Goal: Information Seeking & Learning: Learn about a topic

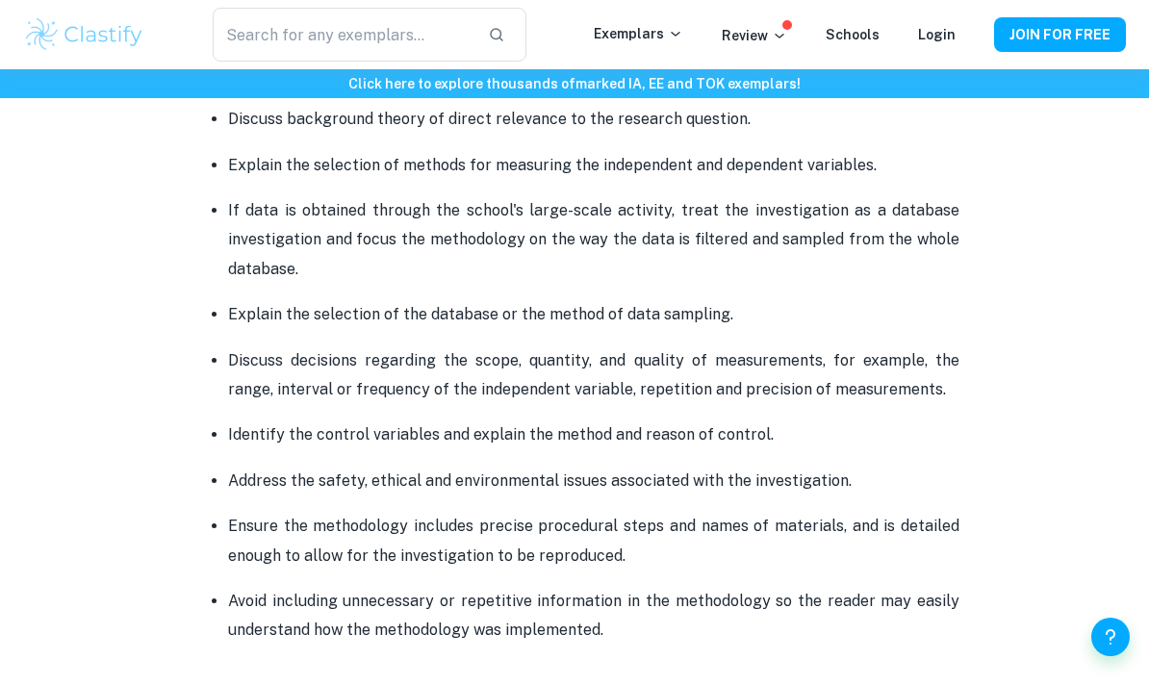
scroll to position [1493, 0]
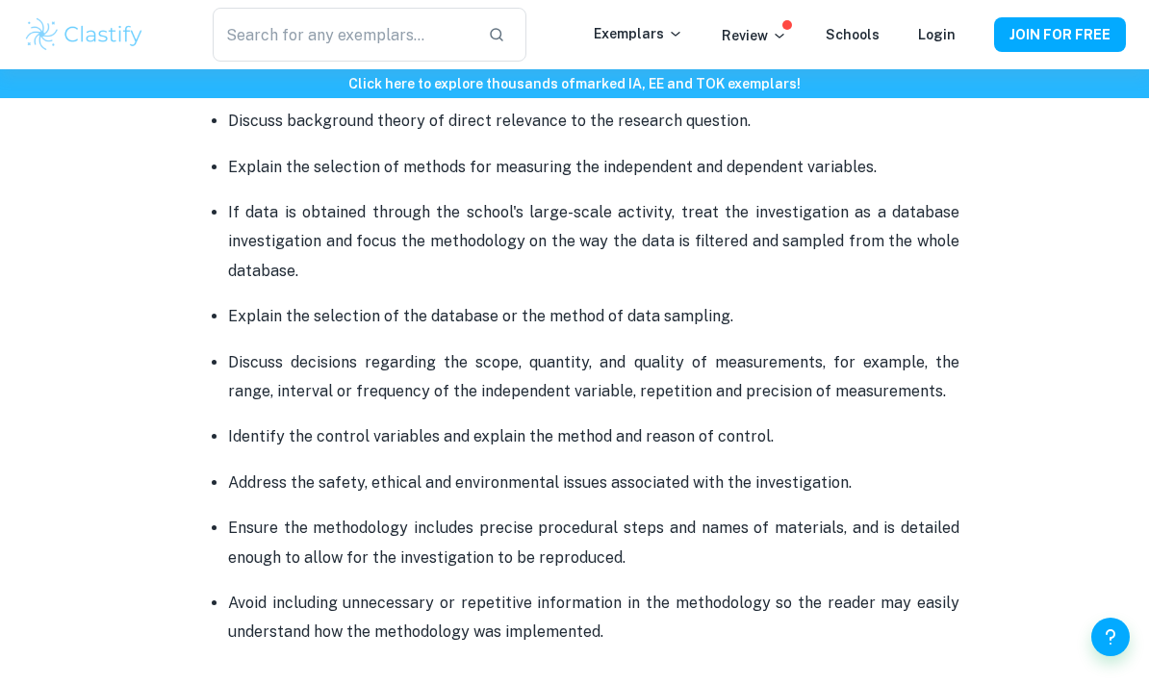
click at [237, 486] on p "Address the safety, ethical and environmental issues associated with the invest…" at bounding box center [594, 483] width 732 height 29
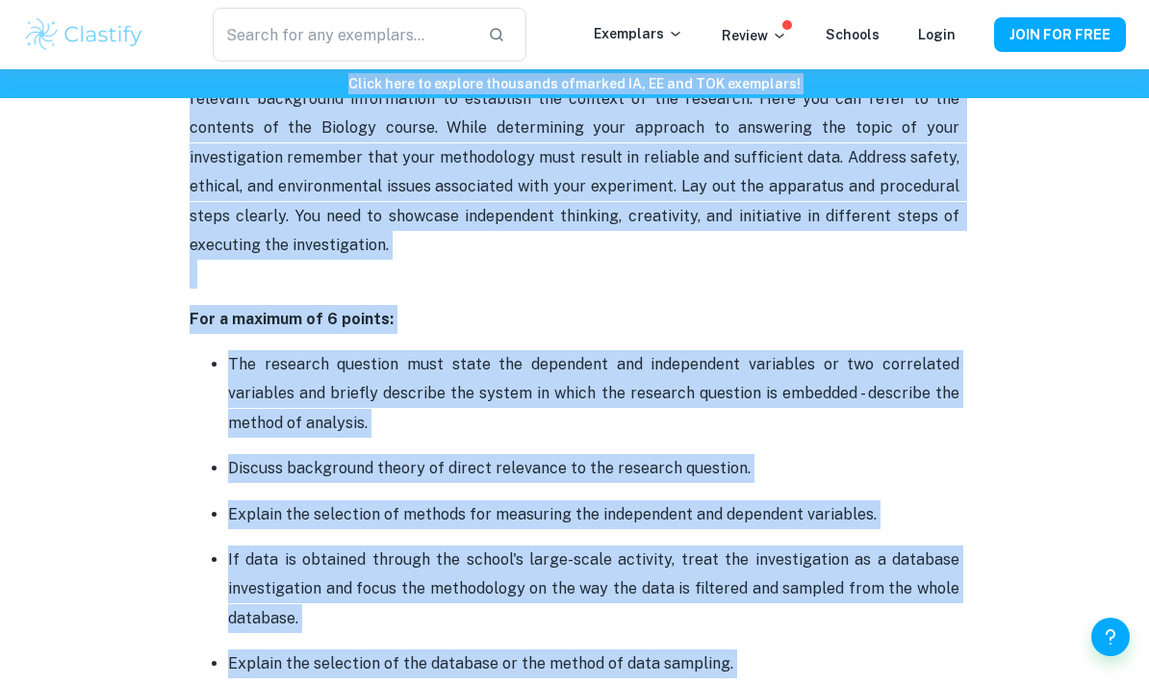
scroll to position [1133, 0]
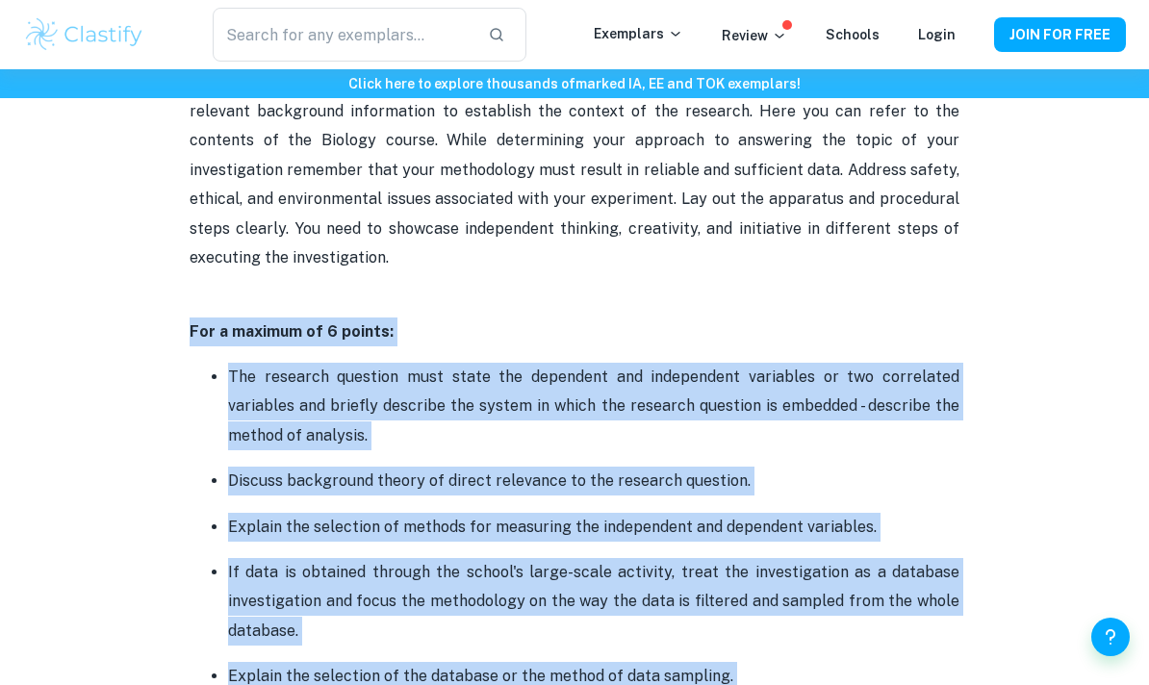
drag, startPoint x: 618, startPoint y: 614, endPoint x: 185, endPoint y: 334, distance: 515.9
copy div "Lor i dolorsi am 4 consec: Adi elitsedd eiusmodt inci utlab etd magnaaliq eni a…"
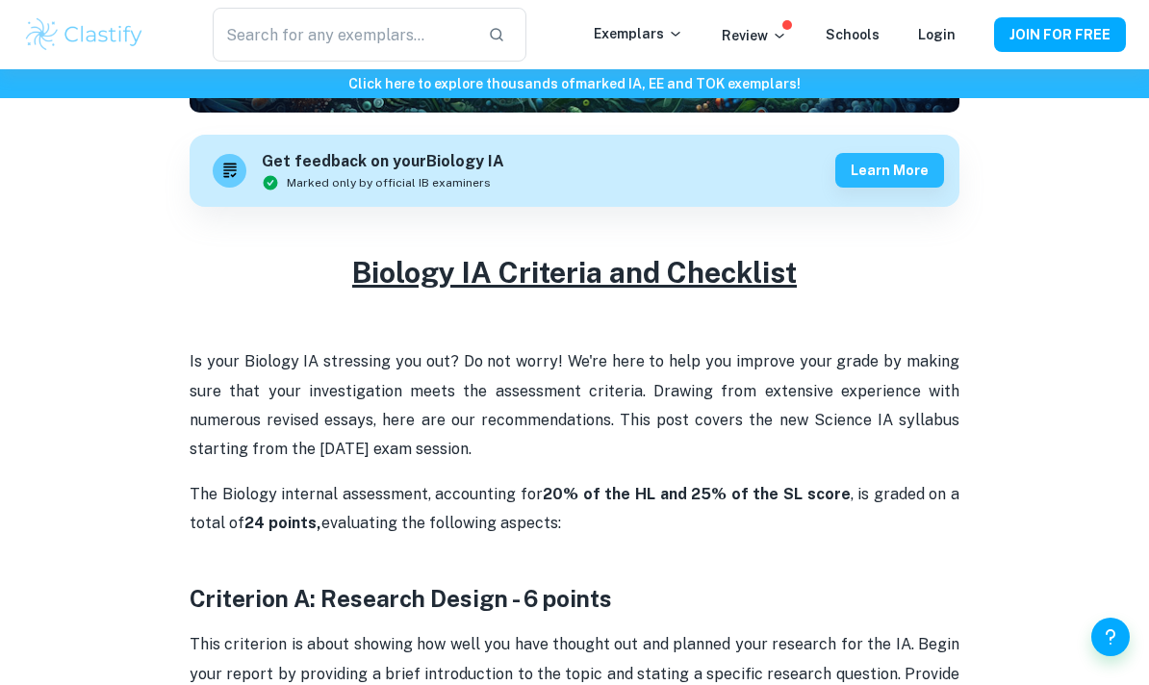
scroll to position [536, 0]
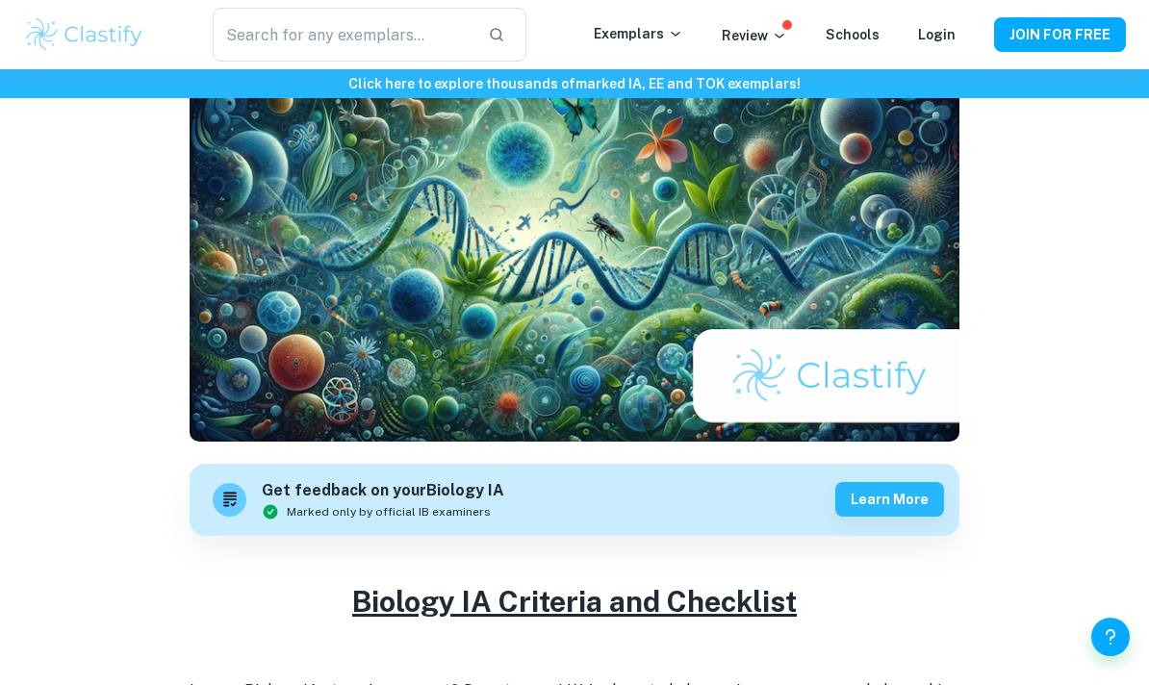
scroll to position [190, 0]
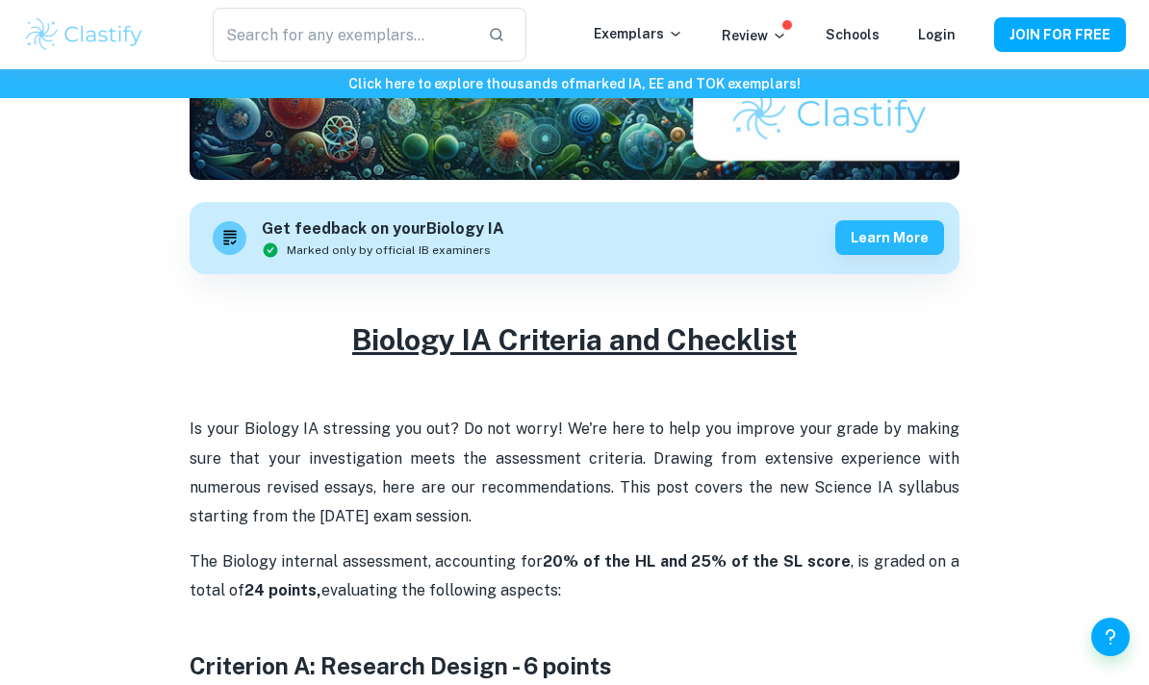
click at [499, 516] on p "Is your Biology IA stressing you out? Do not worry! We're here to help you impr…" at bounding box center [575, 473] width 770 height 117
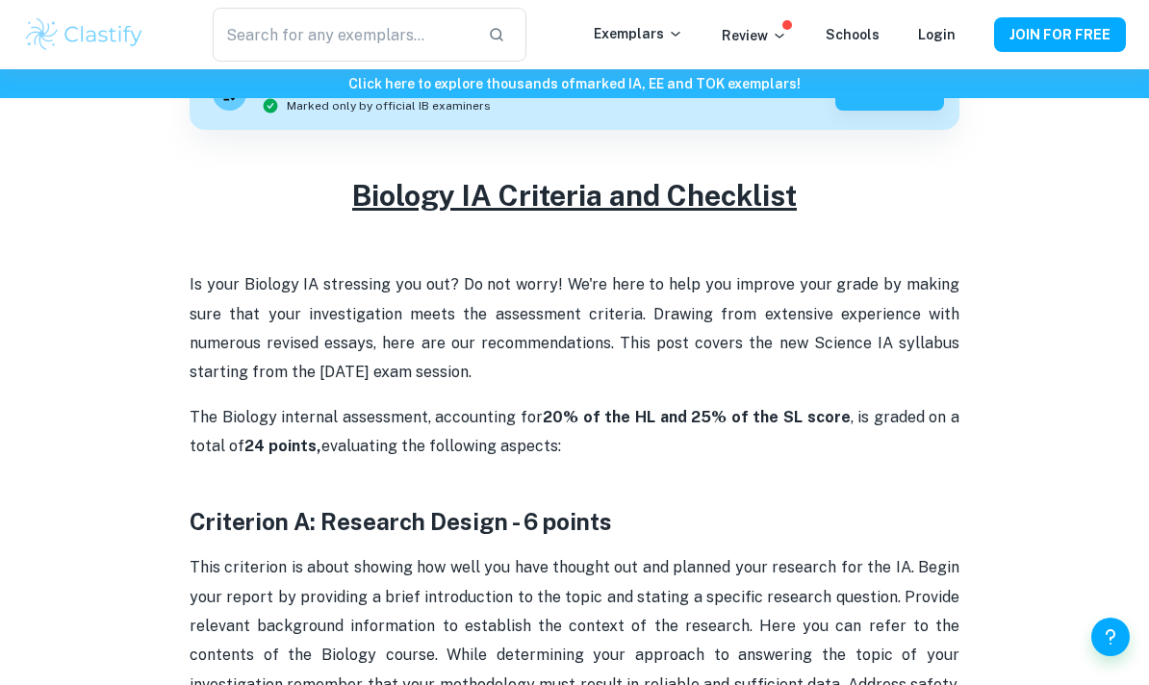
scroll to position [616, 0]
